Goal: Information Seeking & Learning: Learn about a topic

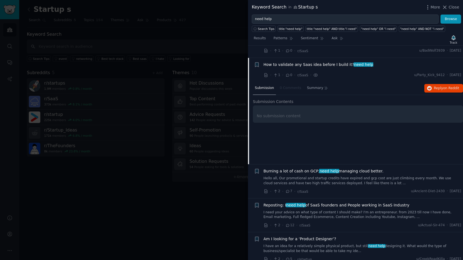
scroll to position [430, 0]
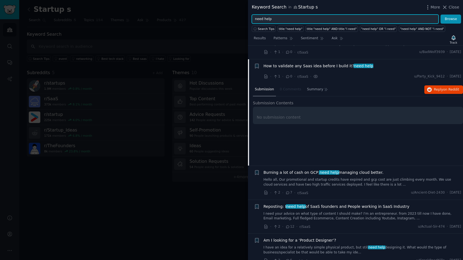
drag, startPoint x: 277, startPoint y: 19, endPoint x: 251, endPoint y: 22, distance: 26.2
click at [251, 22] on div "need help Browse" at bounding box center [355, 19] width 215 height 9
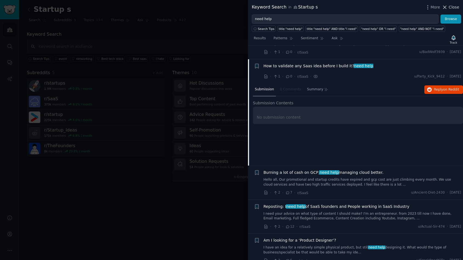
click at [446, 7] on icon at bounding box center [445, 7] width 6 height 6
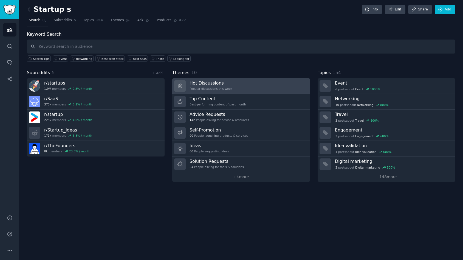
click at [204, 86] on div "Hot Discussions Popular discussions this week" at bounding box center [210, 86] width 43 height 12
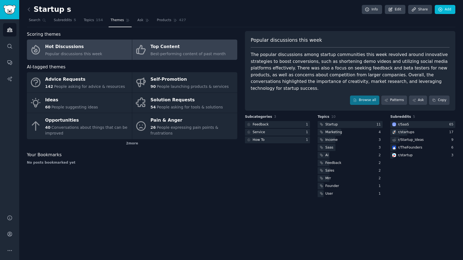
click at [166, 50] on div "Top Content" at bounding box center [187, 46] width 75 height 9
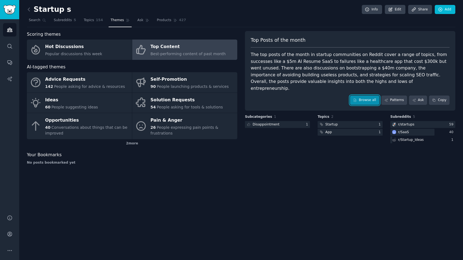
click at [366, 95] on link "Browse all" at bounding box center [364, 99] width 29 height 9
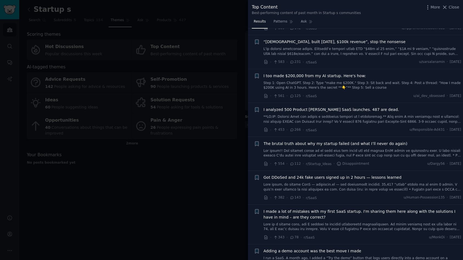
scroll to position [138, 0]
click at [318, 118] on link at bounding box center [362, 119] width 198 height 10
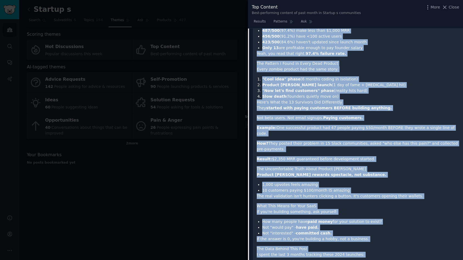
scroll to position [316, 0]
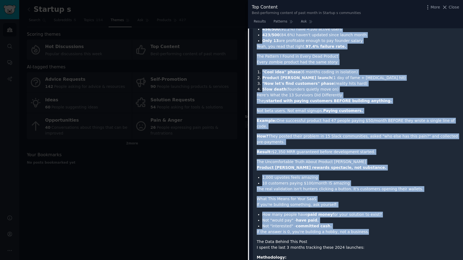
drag, startPoint x: 271, startPoint y: 163, endPoint x: 359, endPoint y: 226, distance: 108.4
click at [359, 226] on div "TL;DR: Product [PERSON_NAME] has become a graveyard dressed as a celebration. T…" at bounding box center [358, 244] width 202 height 518
copy div "Product [PERSON_NAME] has become a graveyard dressed as a celebration. This yea…"
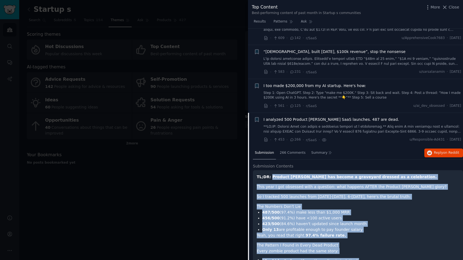
scroll to position [125, 0]
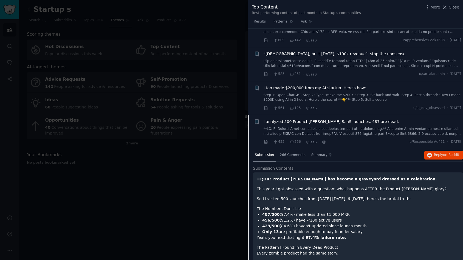
click at [265, 154] on span "Submission" at bounding box center [264, 154] width 19 height 5
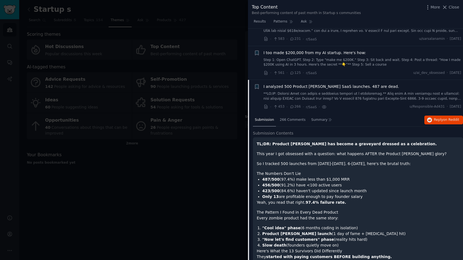
scroll to position [164, 0]
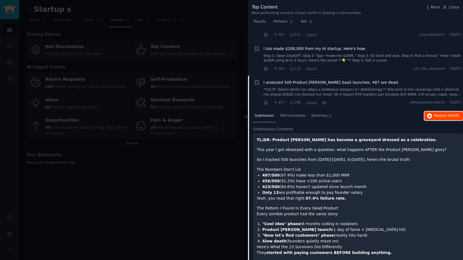
click at [435, 113] on span "Reply on Reddit" at bounding box center [446, 115] width 25 height 5
